Goal: Use online tool/utility

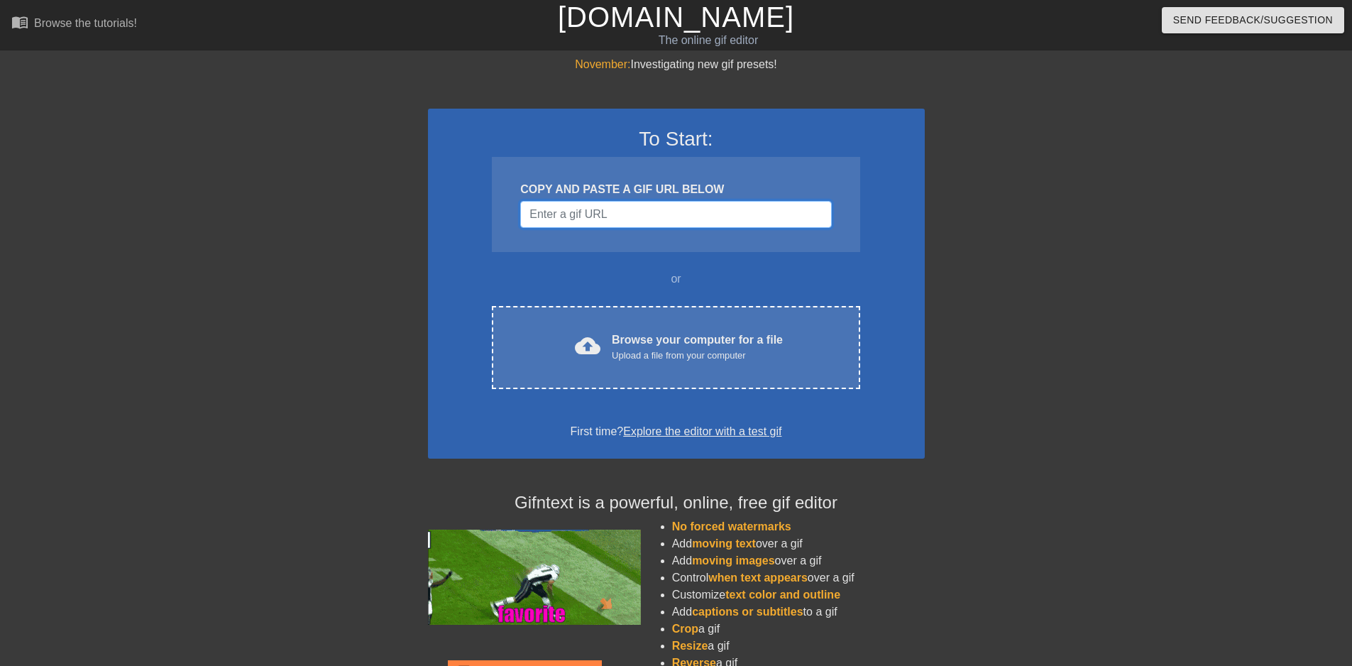
click at [615, 205] on input "Username" at bounding box center [675, 214] width 311 height 27
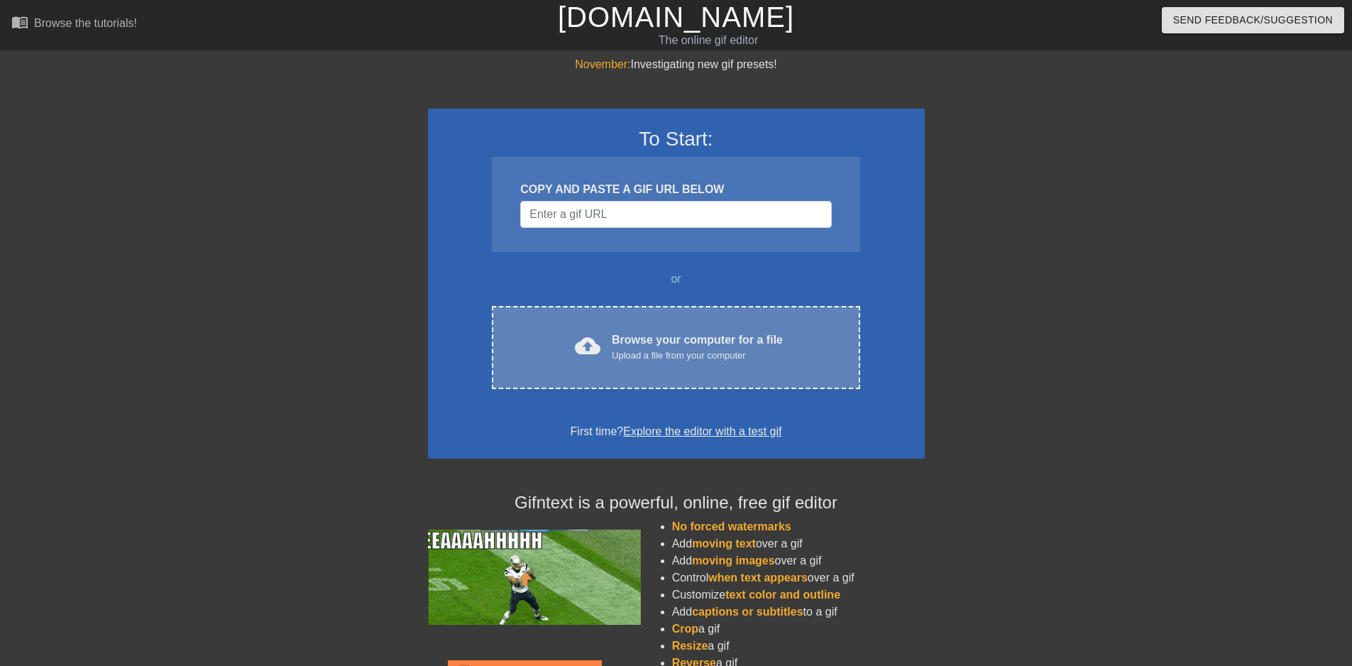
click at [622, 349] on div "Upload a file from your computer" at bounding box center [697, 356] width 171 height 14
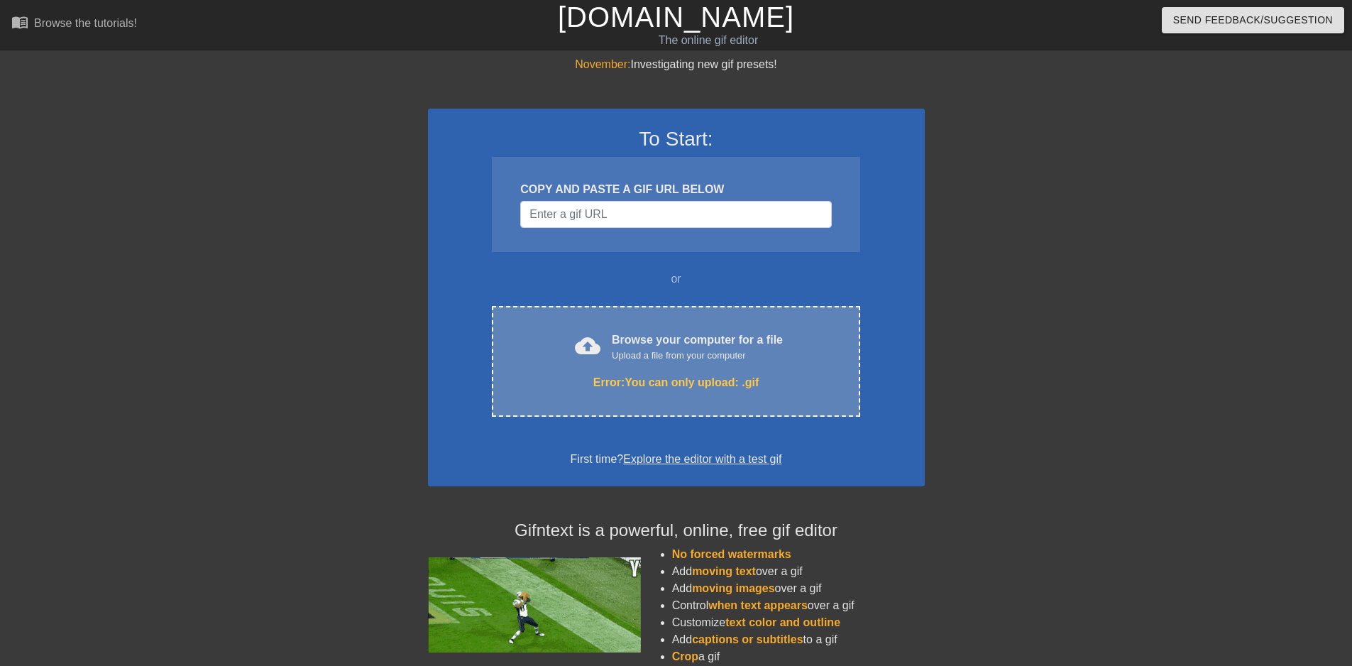
click at [566, 346] on div "cloud_upload Browse your computer for a file Upload a file from your computer" at bounding box center [676, 347] width 308 height 32
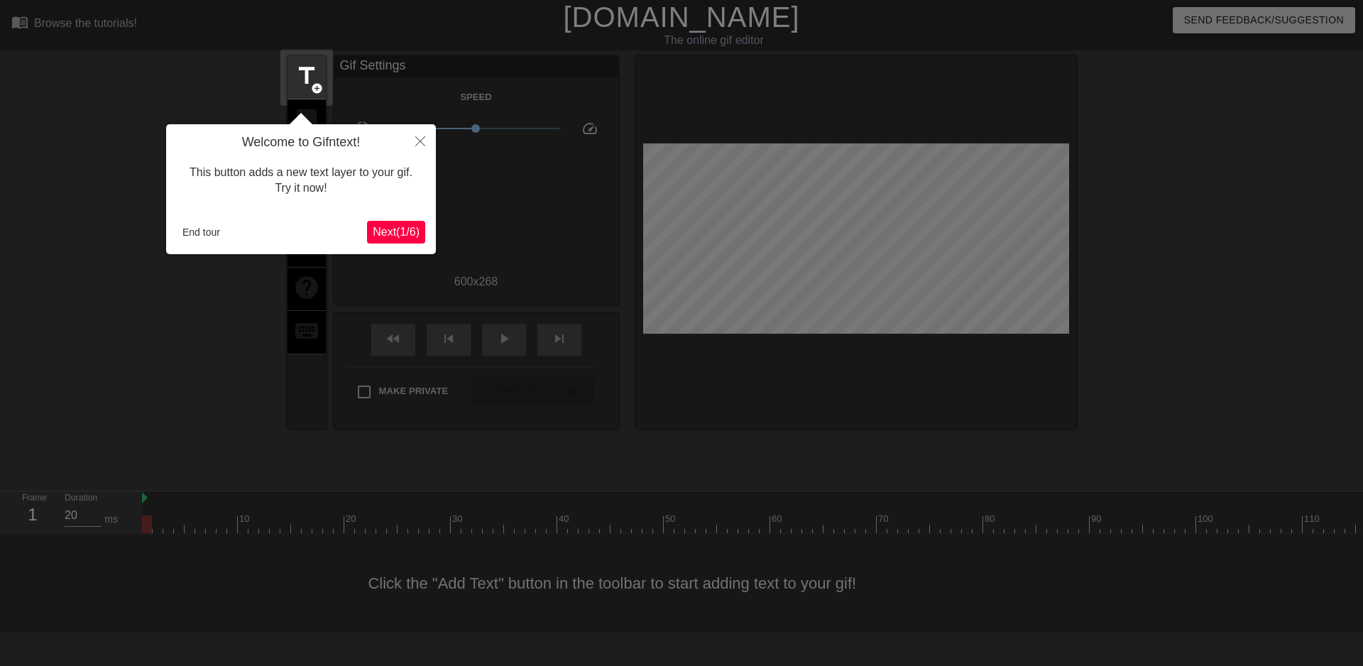
click at [386, 235] on span "Next ( 1 / 6 )" at bounding box center [396, 232] width 47 height 12
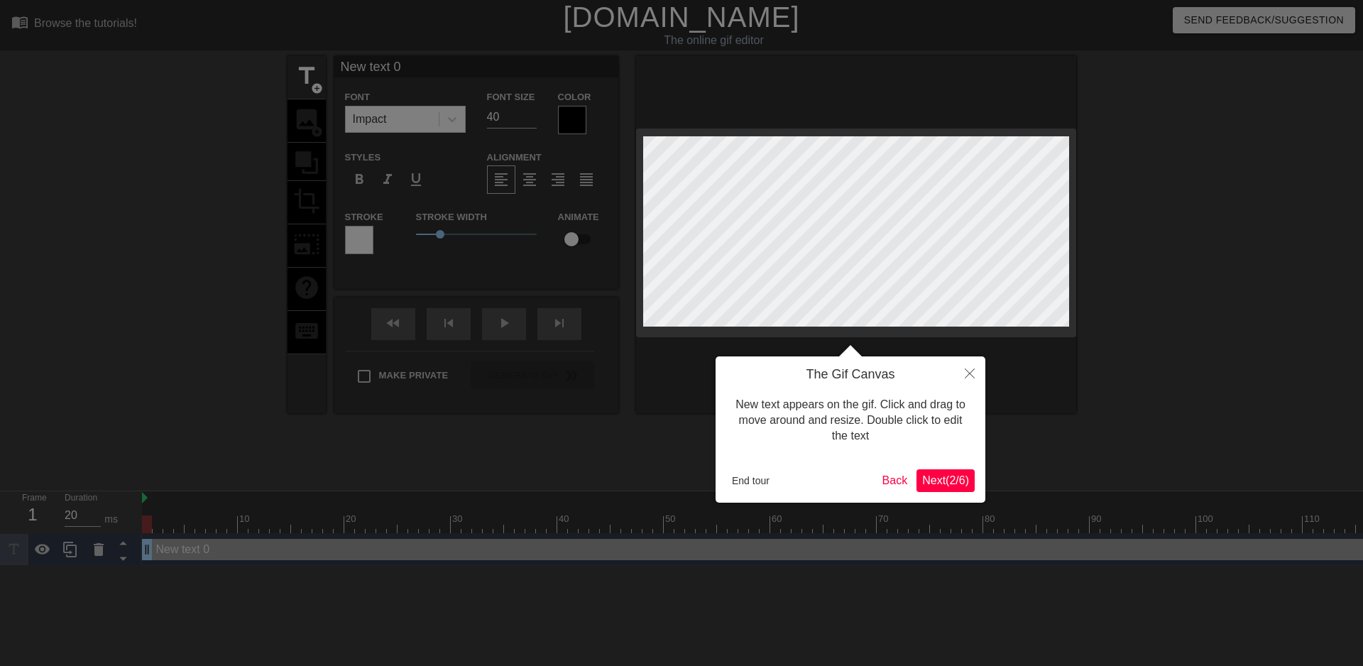
click at [942, 486] on span "Next ( 2 / 6 )" at bounding box center [945, 480] width 47 height 12
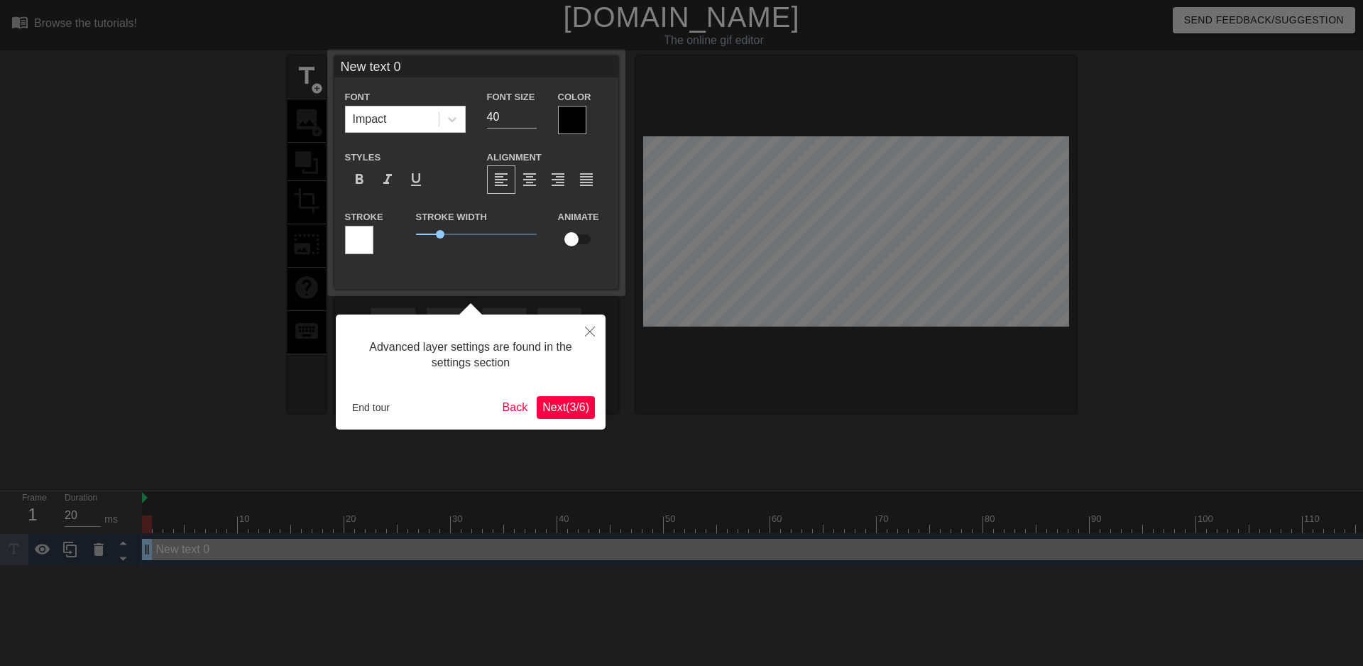
click at [568, 401] on span "Next ( 3 / 6 )" at bounding box center [565, 407] width 47 height 12
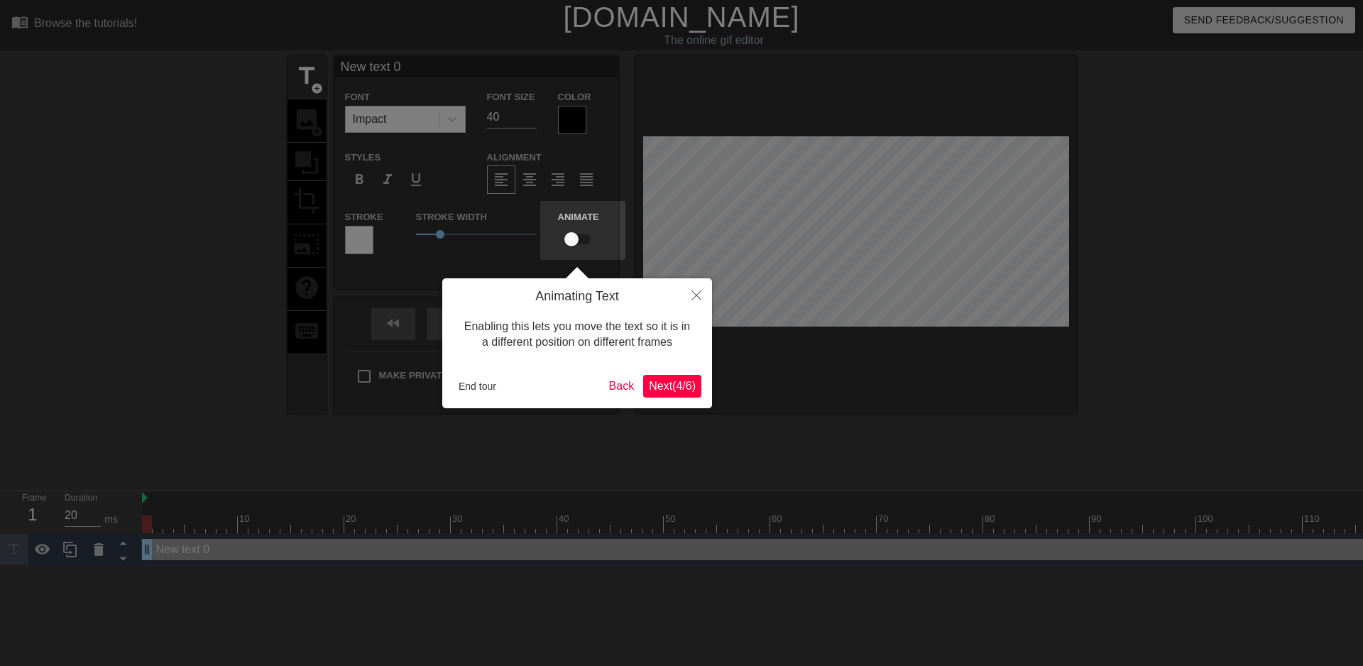
click at [657, 384] on span "Next ( 4 / 6 )" at bounding box center [672, 386] width 47 height 12
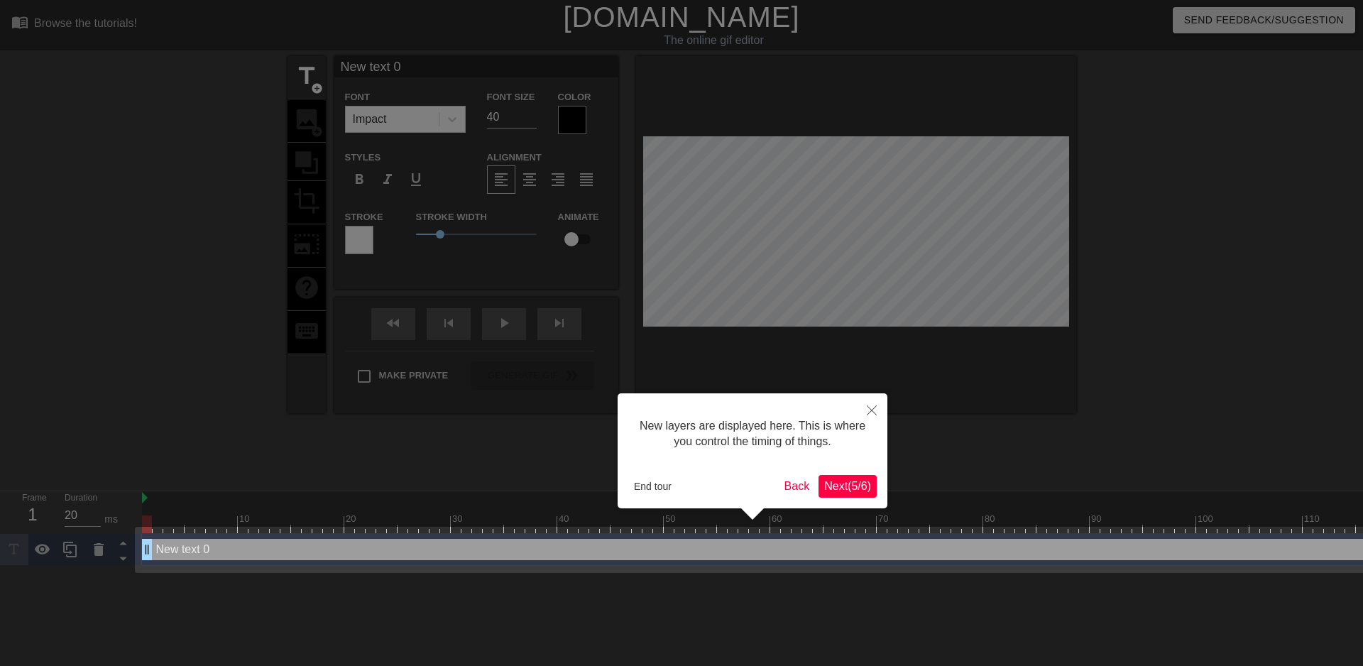
click at [856, 486] on span "Next ( 5 / 6 )" at bounding box center [847, 486] width 47 height 12
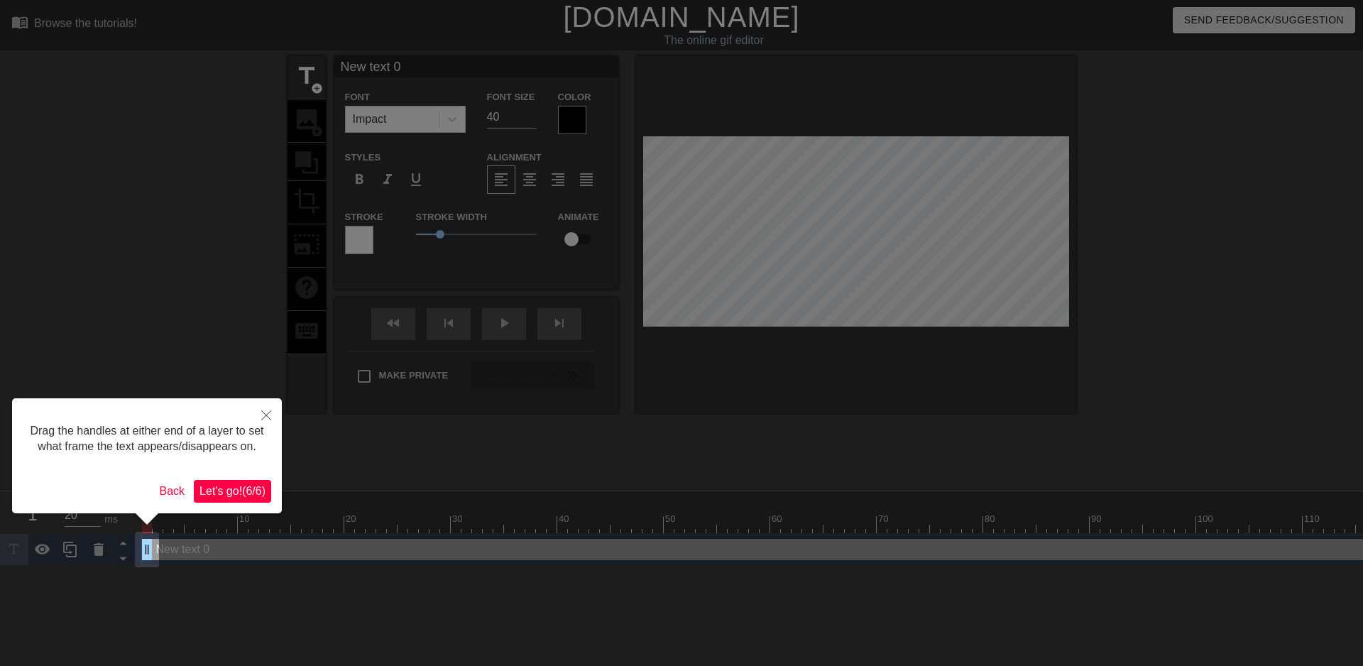
click at [250, 485] on span "Let's go! ( 6 / 6 )" at bounding box center [232, 491] width 66 height 12
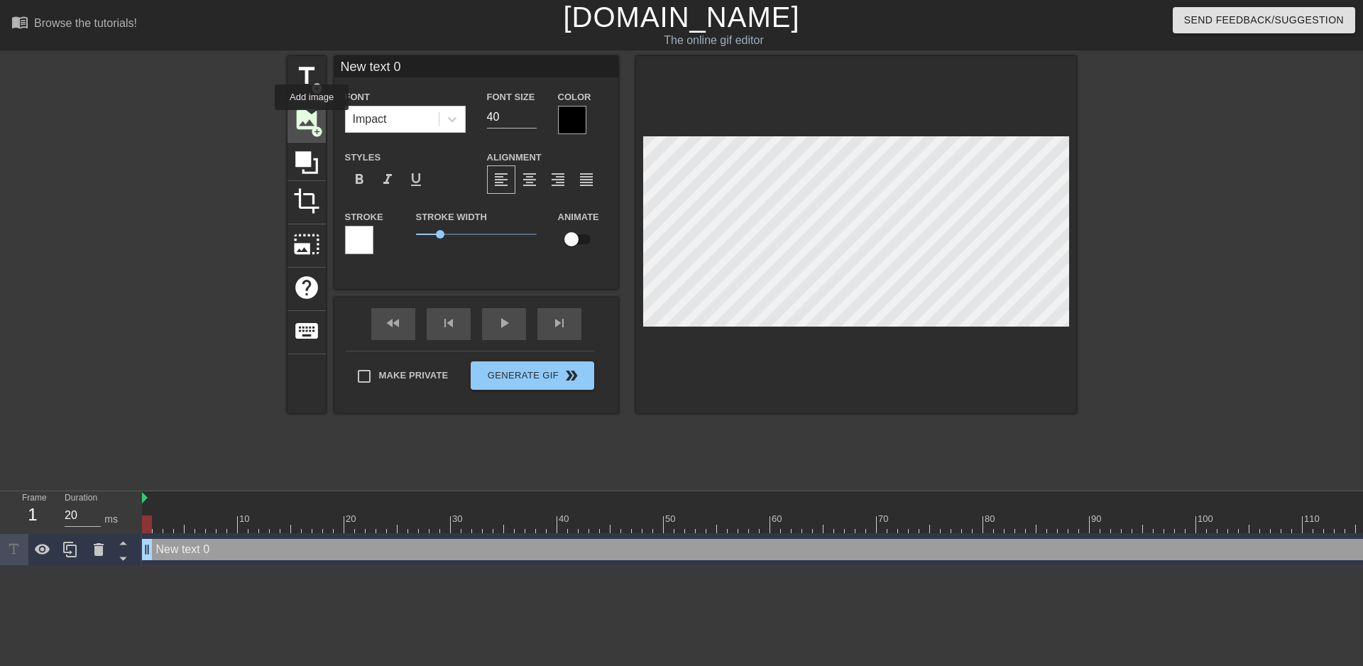
click at [312, 120] on span "image" at bounding box center [306, 119] width 27 height 27
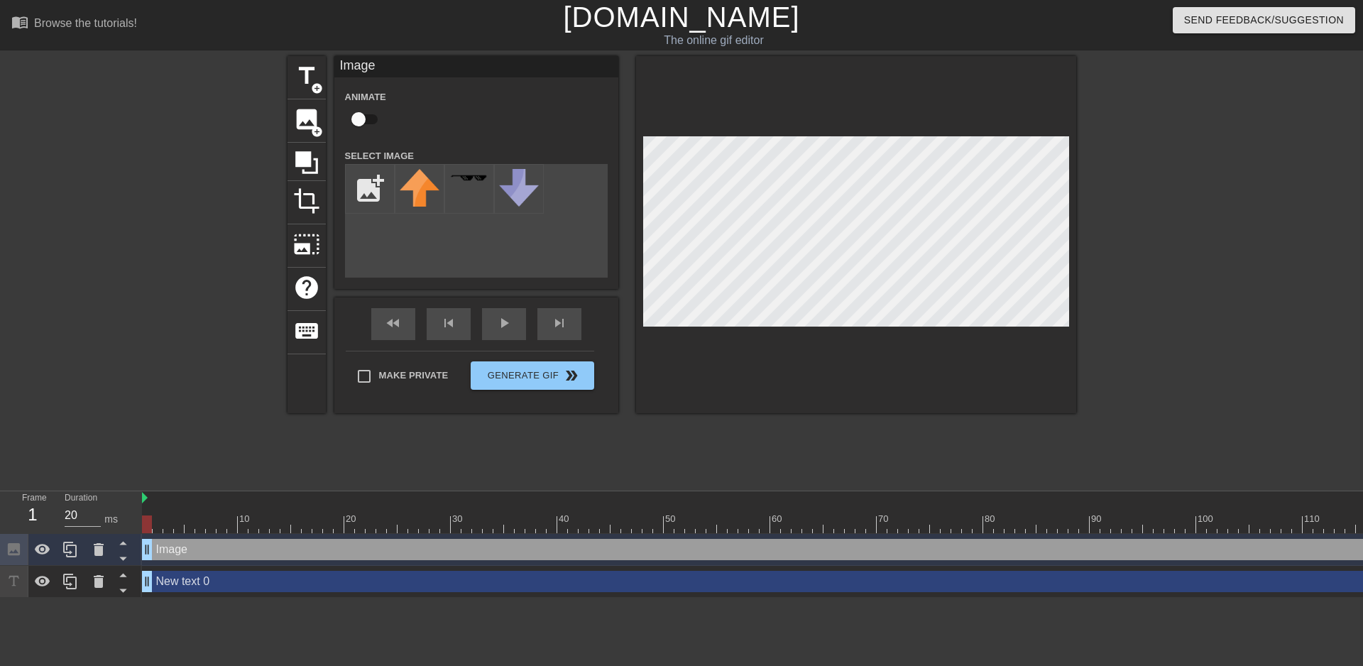
click at [344, 199] on div "Image Animate Select Image add_photo_alternate" at bounding box center [476, 166] width 284 height 221
click at [368, 190] on input "file" at bounding box center [370, 189] width 48 height 48
type input "C:\fakepath\IMG_6089.png"
click at [412, 188] on img at bounding box center [420, 182] width 40 height 26
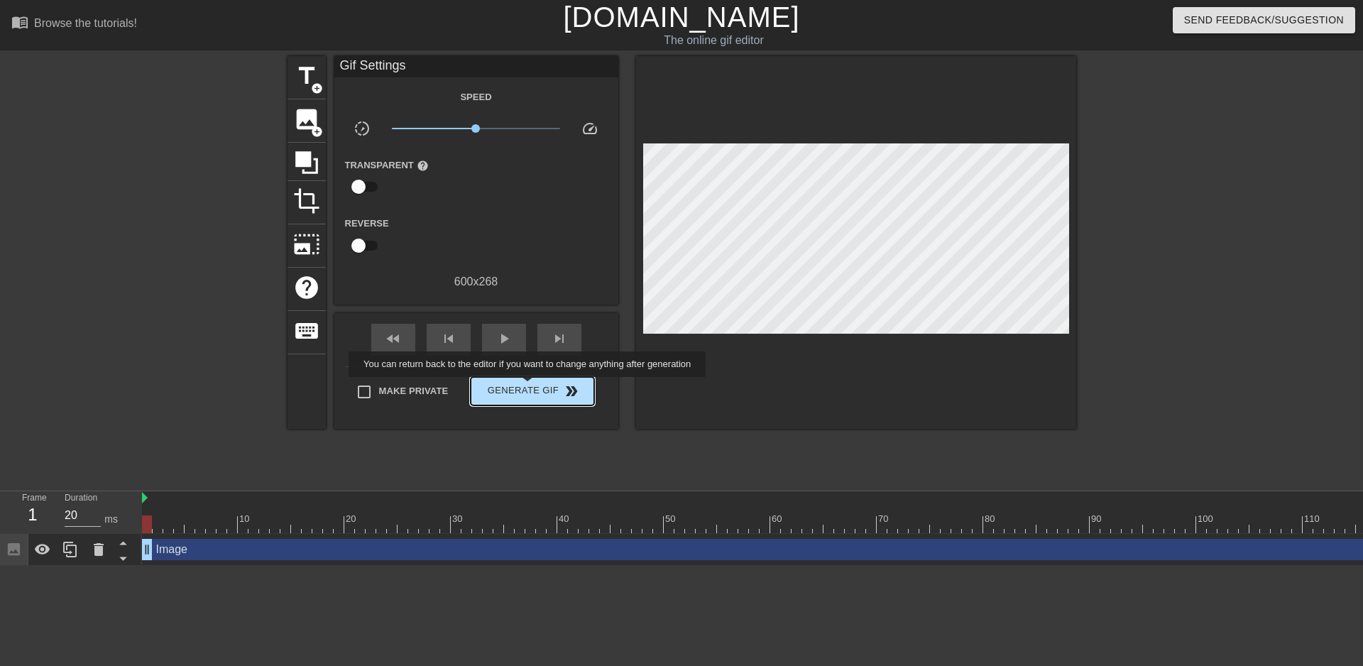
click at [529, 387] on span "Generate Gif double_arrow" at bounding box center [531, 391] width 111 height 17
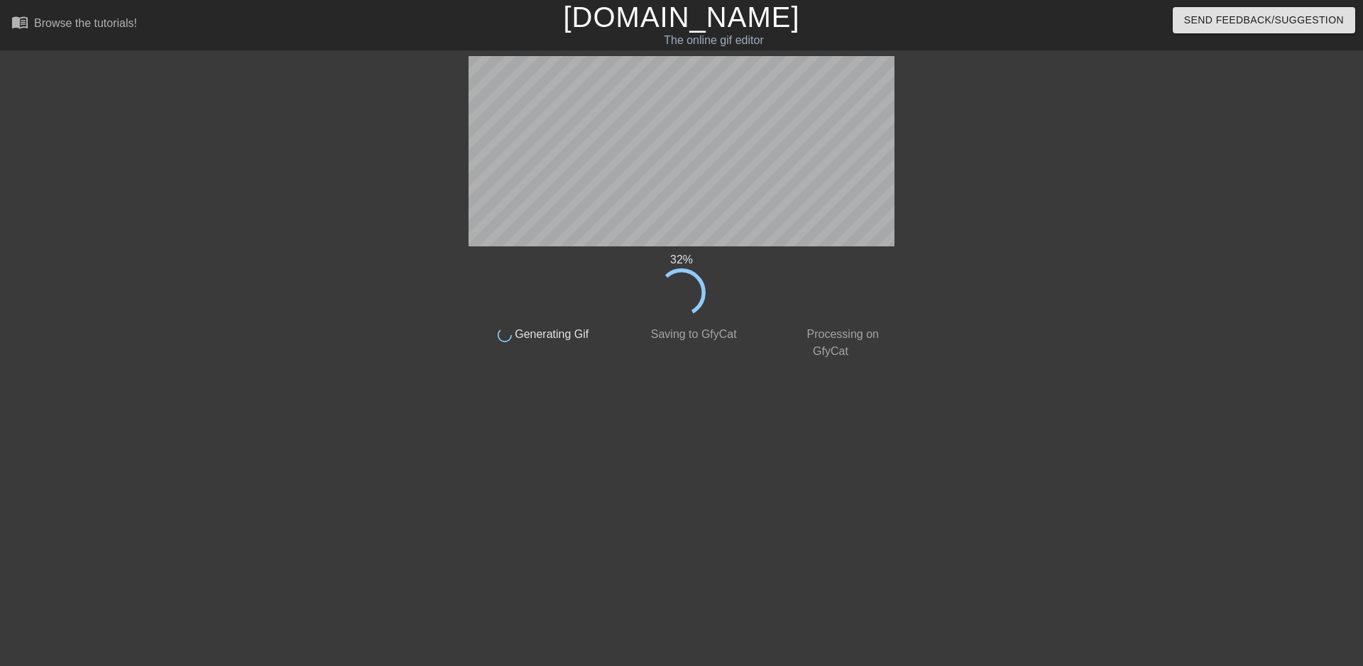
click at [447, 385] on div at bounding box center [345, 269] width 213 height 426
